Goal: Transaction & Acquisition: Book appointment/travel/reservation

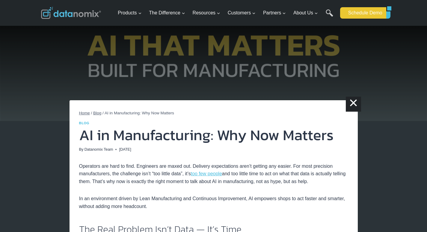
scroll to position [362, 0]
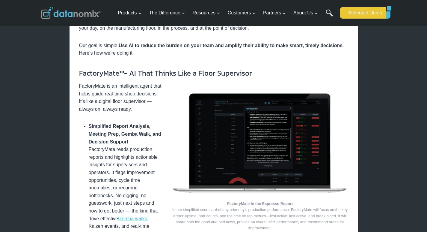
click at [350, 19] on link "Schedule Demo" at bounding box center [363, 12] width 46 height 11
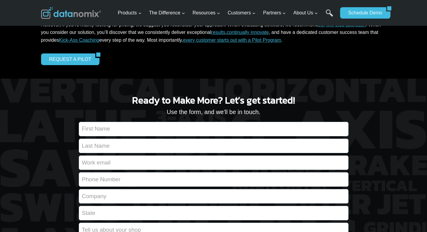
scroll to position [37, 0]
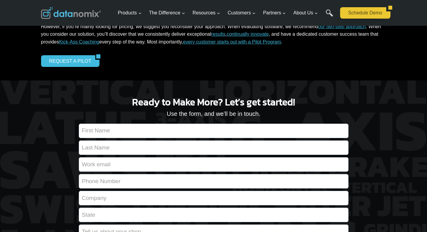
click at [342, 19] on link "Schedule Demo" at bounding box center [363, 12] width 46 height 11
